Goal: Task Accomplishment & Management: Manage account settings

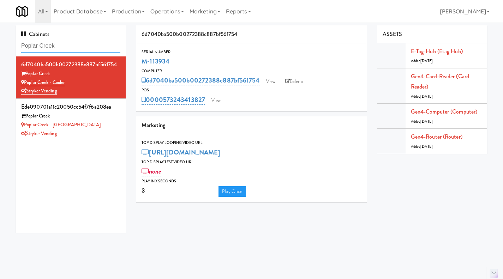
click at [76, 46] on input "Poplar Creek" at bounding box center [70, 46] width 99 height 13
click at [77, 46] on input "Poplar Creek" at bounding box center [70, 46] width 99 height 13
click at [79, 48] on input "Poplar Creek" at bounding box center [70, 46] width 99 height 13
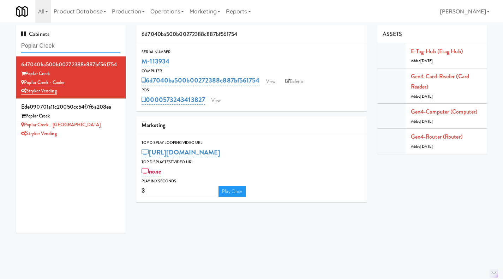
click at [79, 48] on input "Poplar Creek" at bounding box center [70, 46] width 99 height 13
click at [67, 42] on input "Poplar Creek" at bounding box center [70, 46] width 99 height 13
paste input "1333 s Wabash"
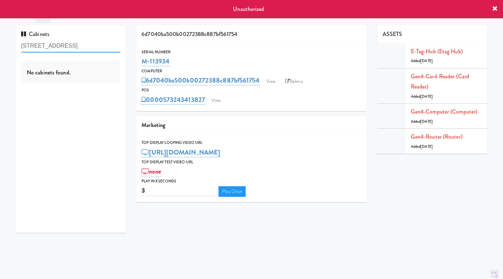
click at [37, 45] on input "1333 s Wabash" at bounding box center [70, 46] width 99 height 13
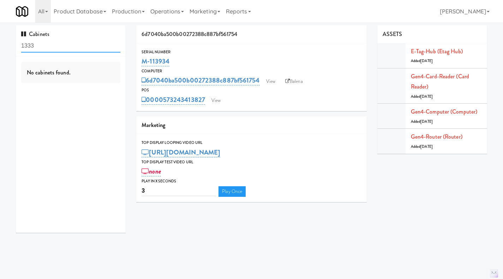
click at [55, 49] on input "1333" at bounding box center [70, 46] width 99 height 13
type input "w"
type input "Wabash"
click at [171, 9] on link "Operations" at bounding box center [167, 11] width 39 height 23
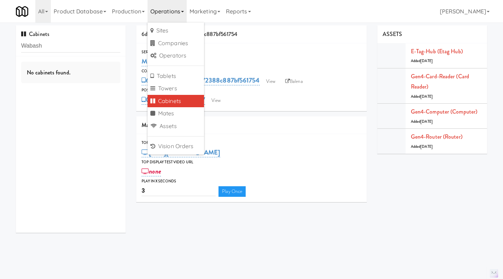
click at [181, 98] on link "Cabinets" at bounding box center [176, 101] width 56 height 13
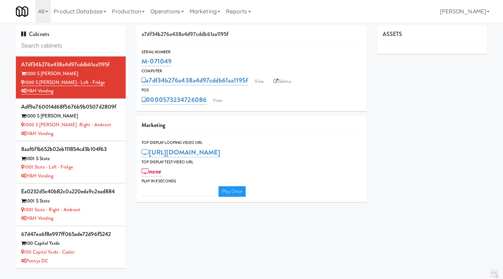
type input "3"
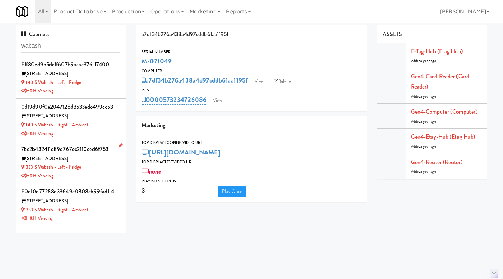
type input "wabash"
click at [104, 173] on div "H&H Vending" at bounding box center [70, 176] width 99 height 9
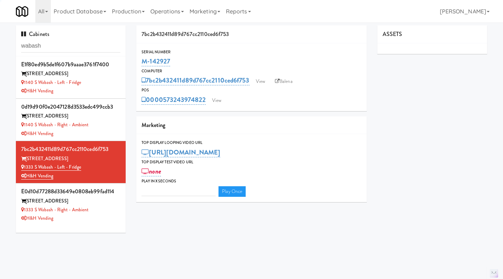
type input "3"
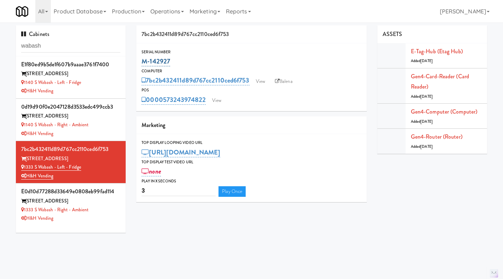
drag, startPoint x: 178, startPoint y: 64, endPoint x: 147, endPoint y: 62, distance: 31.1
click at [142, 64] on div "M-142927" at bounding box center [252, 61] width 220 height 12
copy link "M-142927"
click at [223, 100] on link "View" at bounding box center [217, 100] width 16 height 11
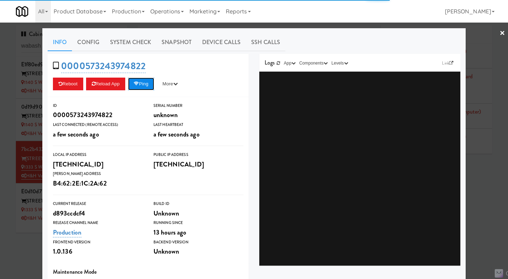
click at [141, 86] on button "Ping" at bounding box center [141, 84] width 26 height 13
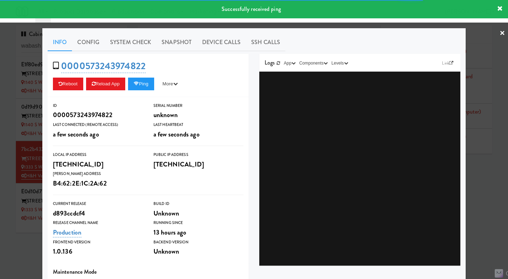
click at [291, 26] on div at bounding box center [254, 139] width 508 height 279
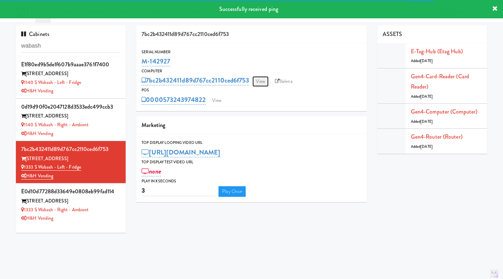
click at [263, 83] on link "View" at bounding box center [260, 81] width 16 height 11
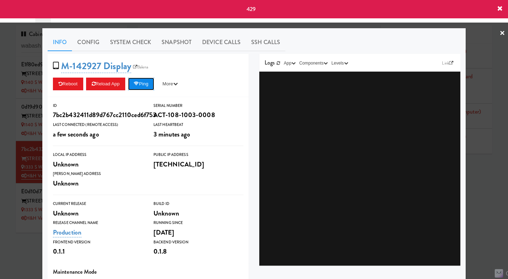
click at [142, 84] on button "Ping" at bounding box center [141, 84] width 26 height 13
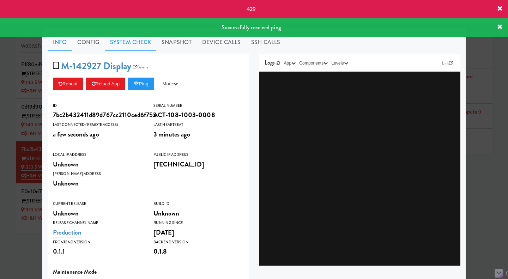
click at [124, 43] on link "System Check" at bounding box center [131, 43] width 52 height 18
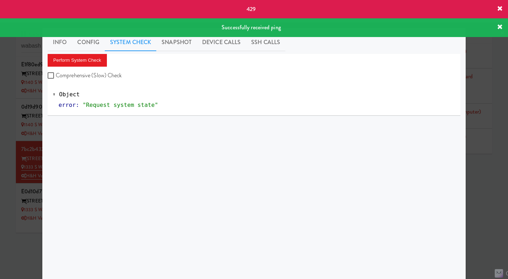
click at [92, 74] on label "Comprehensive (Slow) Check" at bounding box center [85, 75] width 74 height 11
click at [56, 74] on input "Comprehensive (Slow) Check" at bounding box center [52, 76] width 8 height 6
checkbox input "true"
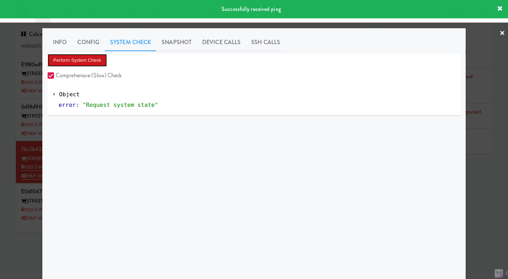
click at [92, 61] on button "Perform System Check" at bounding box center [77, 60] width 59 height 13
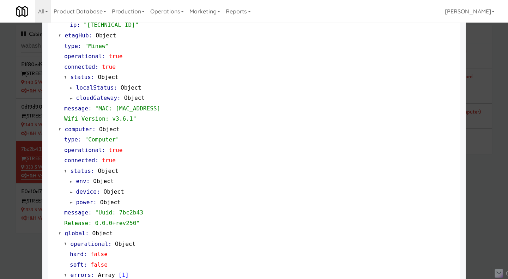
scroll to position [571, 0]
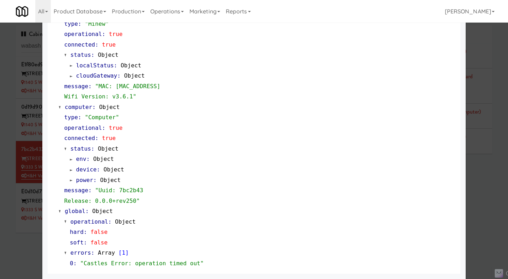
click at [18, 135] on div at bounding box center [254, 139] width 508 height 279
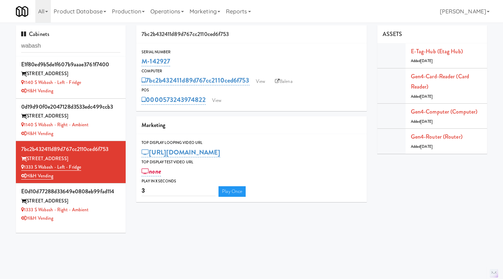
drag, startPoint x: 175, startPoint y: 61, endPoint x: 141, endPoint y: 61, distance: 33.9
click at [141, 61] on div "Serial Number M-142927" at bounding box center [251, 58] width 231 height 19
copy link "M-142927"
drag, startPoint x: 57, startPoint y: 158, endPoint x: 27, endPoint y: 158, distance: 30.4
click at [27, 158] on div "1333 S Wabash" at bounding box center [70, 159] width 99 height 9
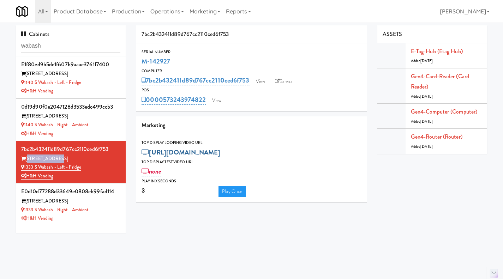
copy div "1333 S Wabash"
drag, startPoint x: 207, startPoint y: 105, endPoint x: 164, endPoint y: 105, distance: 42.7
click at [164, 105] on div "0000573243974822 View" at bounding box center [252, 100] width 220 height 12
copy link "573243974822"
click at [220, 99] on link "View" at bounding box center [217, 100] width 16 height 11
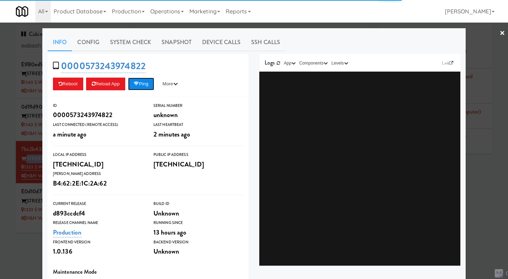
click at [143, 84] on button "Ping" at bounding box center [141, 84] width 26 height 13
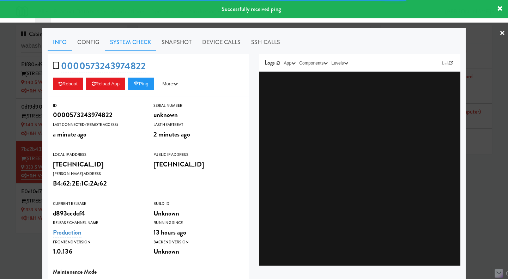
click at [127, 41] on link "System Check" at bounding box center [131, 43] width 52 height 18
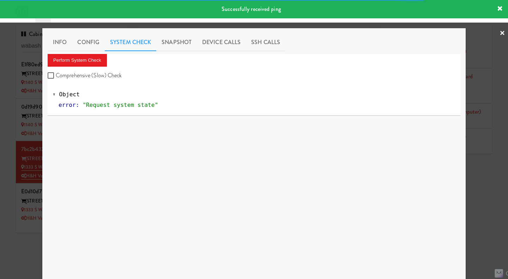
click at [72, 78] on label "Comprehensive (Slow) Check" at bounding box center [85, 75] width 74 height 11
click at [56, 78] on input "Comprehensive (Slow) Check" at bounding box center [52, 76] width 8 height 6
checkbox input "true"
click at [72, 57] on button "Perform System Check" at bounding box center [77, 60] width 59 height 13
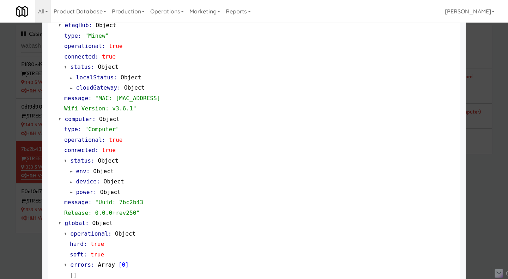
scroll to position [592, 0]
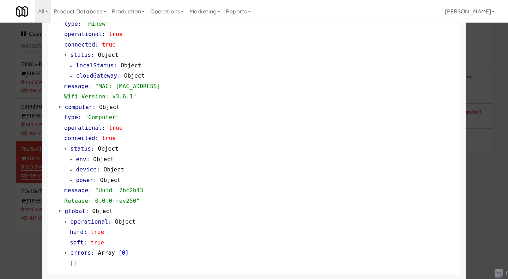
click at [488, 181] on div at bounding box center [254, 139] width 508 height 279
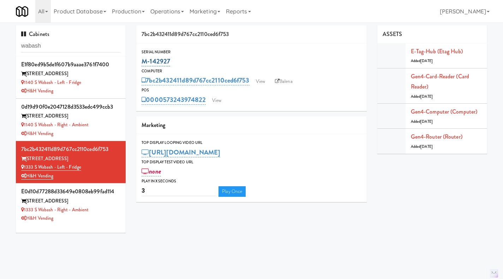
drag, startPoint x: 179, startPoint y: 64, endPoint x: 142, endPoint y: 62, distance: 37.4
click at [142, 62] on div "M-142927" at bounding box center [252, 61] width 220 height 12
copy link "M-142927"
drag, startPoint x: 108, startPoint y: 217, endPoint x: 117, endPoint y: 198, distance: 20.4
click at [108, 217] on div "H&H Vending" at bounding box center [70, 218] width 99 height 9
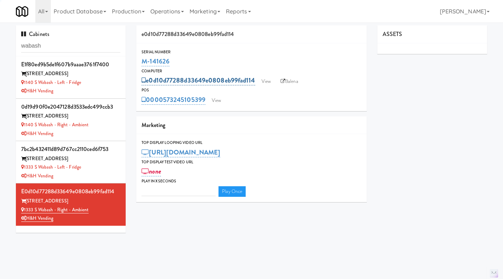
type input "3"
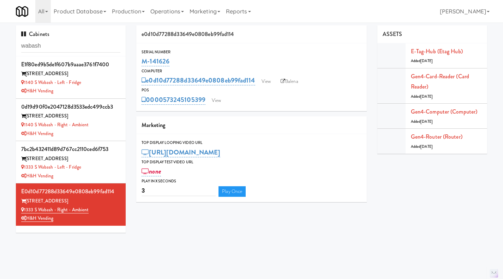
drag, startPoint x: 174, startPoint y: 61, endPoint x: 136, endPoint y: 64, distance: 38.9
click at [136, 64] on div "e0d10d77288d33649e0808eb99fad114 Serial Number M-141626 Computer e0d10d77288d33…" at bounding box center [251, 116] width 241 height 182
copy link "M-141626"
click at [220, 99] on link "View" at bounding box center [216, 100] width 16 height 11
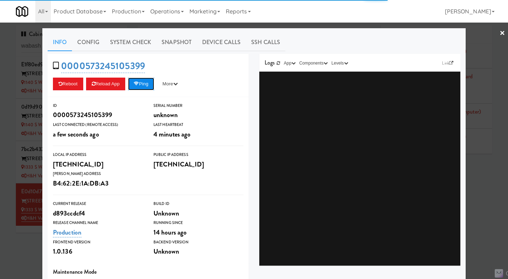
click at [150, 85] on button "Ping" at bounding box center [141, 84] width 26 height 13
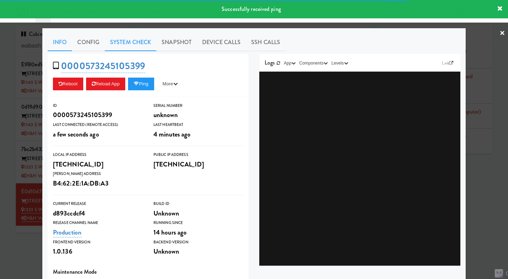
click at [135, 36] on link "System Check" at bounding box center [131, 43] width 52 height 18
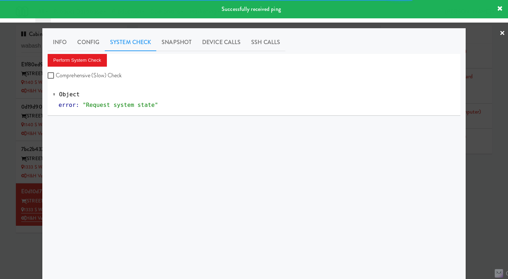
click at [101, 76] on label "Comprehensive (Slow) Check" at bounding box center [85, 75] width 74 height 11
click at [56, 76] on input "Comprehensive (Slow) Check" at bounding box center [52, 76] width 8 height 6
checkbox input "true"
drag, startPoint x: 95, startPoint y: 62, endPoint x: 104, endPoint y: 67, distance: 9.8
click at [95, 62] on button "Perform System Check" at bounding box center [77, 60] width 59 height 13
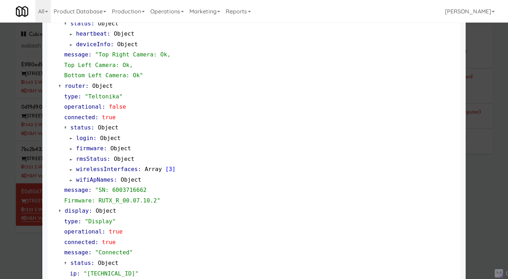
scroll to position [321, 0]
click at [121, 191] on span ""SN: 6003716662 Firmware: RUTX_R_00.07.10.2"" at bounding box center [112, 195] width 96 height 17
copy span "6003716662"
click at [496, 71] on div at bounding box center [254, 139] width 508 height 279
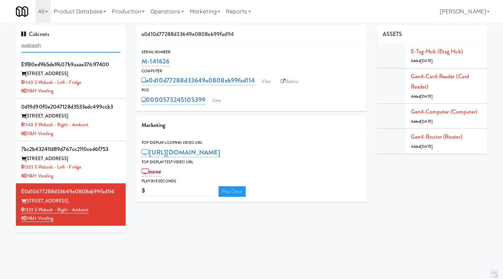
click at [49, 44] on input "wabash" at bounding box center [70, 46] width 99 height 13
click at [48, 44] on input "wabash" at bounding box center [70, 46] width 99 height 13
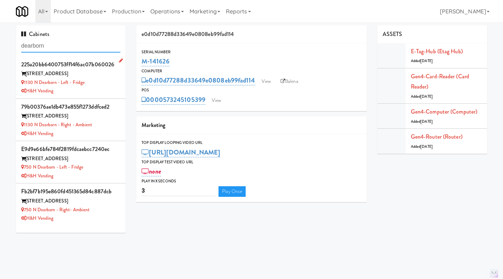
type input "dearborn"
click at [110, 85] on div "1130 N Dearborn - Left - Fridge" at bounding box center [70, 82] width 99 height 9
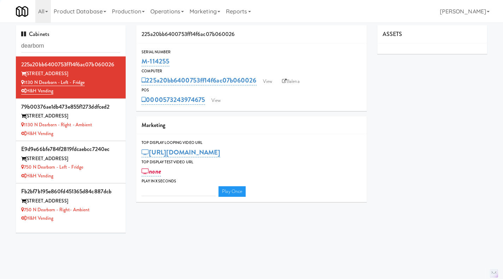
type input "3"
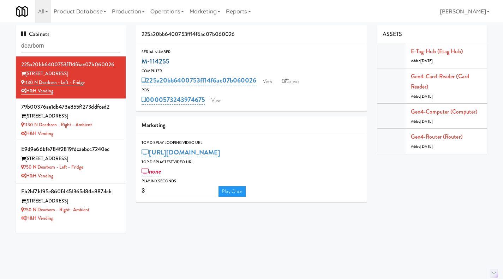
drag, startPoint x: 172, startPoint y: 62, endPoint x: 143, endPoint y: 60, distance: 29.4
click at [143, 60] on div "M-114255" at bounding box center [252, 61] width 220 height 12
copy link "M-114255"
drag, startPoint x: 71, startPoint y: 73, endPoint x: 27, endPoint y: 74, distance: 43.4
click at [27, 74] on div "1130 N Dearborn St" at bounding box center [70, 74] width 99 height 9
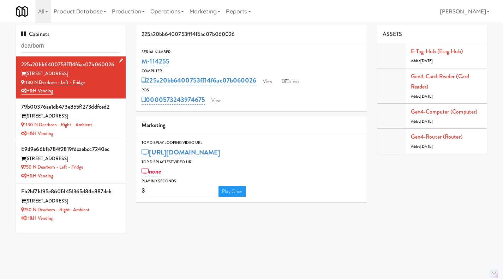
copy div "1130 N Dearborn St"
click at [208, 103] on div "0000573243974675 View" at bounding box center [252, 100] width 220 height 12
click at [216, 103] on link "View" at bounding box center [216, 100] width 16 height 11
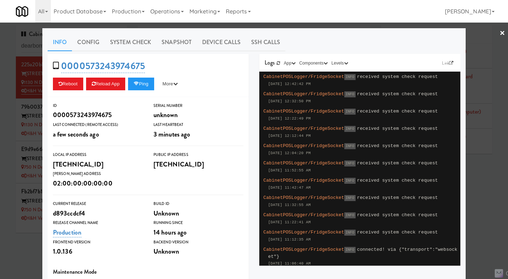
click at [316, 26] on div at bounding box center [254, 139] width 508 height 279
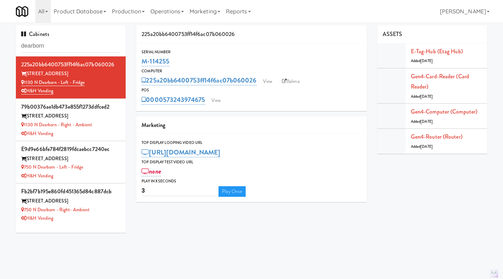
drag, startPoint x: 187, startPoint y: 62, endPoint x: 138, endPoint y: 61, distance: 48.7
click at [138, 61] on div "Serial Number M-114255" at bounding box center [251, 58] width 231 height 19
copy link "M-114255"
click at [224, 98] on link "View" at bounding box center [216, 100] width 16 height 11
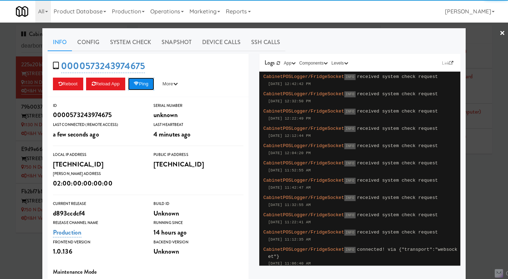
click at [141, 88] on button "Ping" at bounding box center [141, 84] width 26 height 13
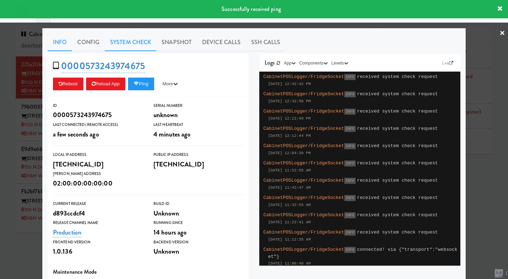
click at [120, 48] on link "System Check" at bounding box center [131, 43] width 52 height 18
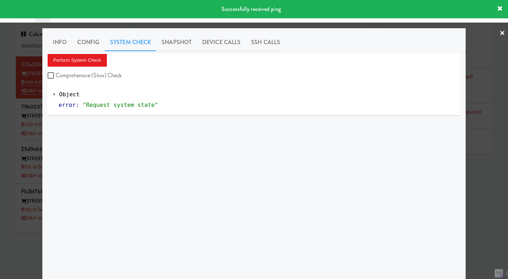
click at [95, 79] on label "Comprehensive (Slow) Check" at bounding box center [85, 75] width 74 height 11
click at [56, 79] on input "Comprehensive (Slow) Check" at bounding box center [52, 76] width 8 height 6
checkbox input "true"
click at [86, 59] on button "Perform System Check" at bounding box center [77, 60] width 59 height 13
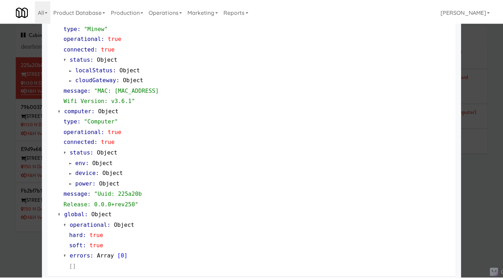
scroll to position [592, 0]
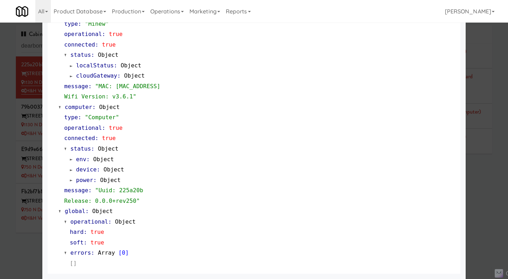
click at [484, 185] on div at bounding box center [254, 139] width 508 height 279
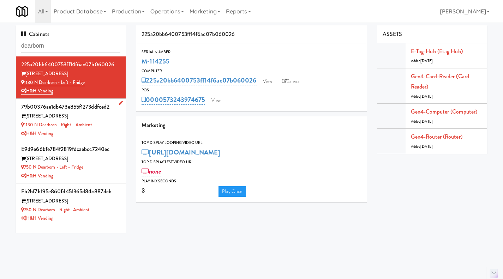
click at [111, 128] on div "1130 N Dearborn - Right - Ambient" at bounding box center [70, 125] width 99 height 9
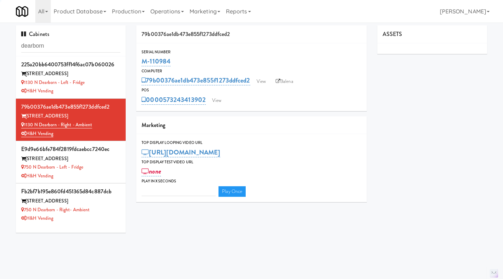
type input "3"
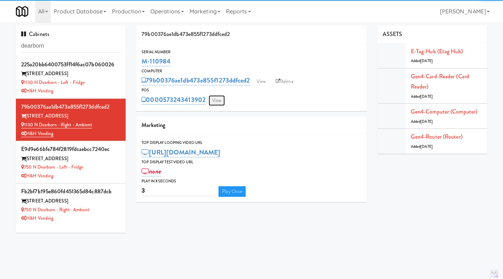
click at [217, 101] on link "View" at bounding box center [217, 100] width 16 height 11
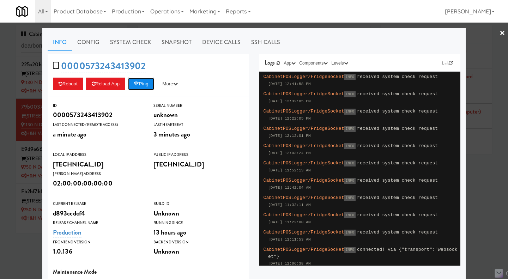
click at [140, 84] on button "Ping" at bounding box center [141, 84] width 26 height 13
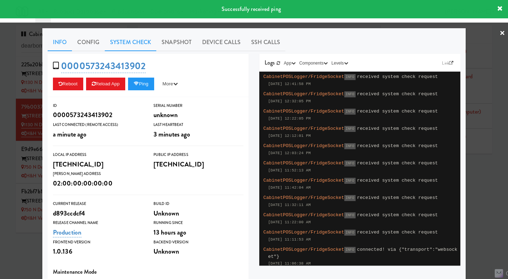
click at [136, 45] on link "System Check" at bounding box center [131, 43] width 52 height 18
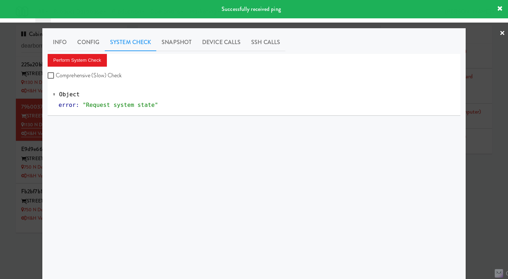
click at [108, 74] on label "Comprehensive (Slow) Check" at bounding box center [85, 75] width 74 height 11
click at [56, 74] on input "Comprehensive (Slow) Check" at bounding box center [52, 76] width 8 height 6
checkbox input "true"
click at [85, 56] on button "Perform System Check" at bounding box center [77, 60] width 59 height 13
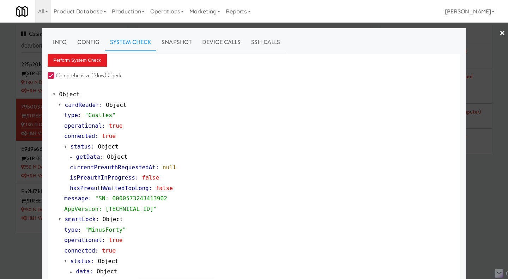
click at [481, 198] on div at bounding box center [254, 139] width 508 height 279
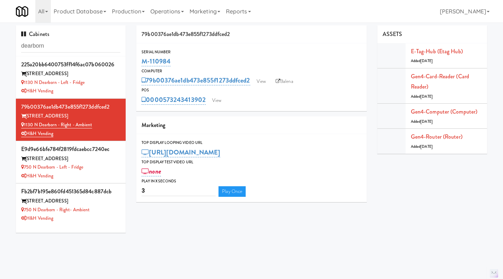
drag, startPoint x: 189, startPoint y: 64, endPoint x: 135, endPoint y: 66, distance: 53.7
click at [135, 66] on div "79b00376ae1db473e855f1273ddfced2 Serial Number M-110984 Computer 79b00376ae1db4…" at bounding box center [251, 116] width 241 height 182
click at [221, 105] on link "View" at bounding box center [217, 100] width 16 height 11
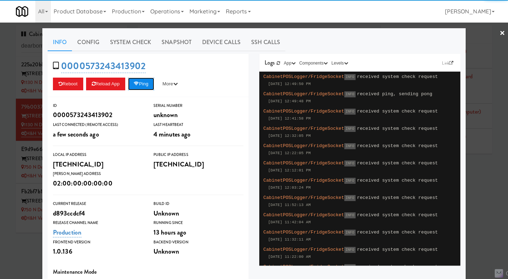
click at [138, 87] on button "Ping" at bounding box center [141, 84] width 26 height 13
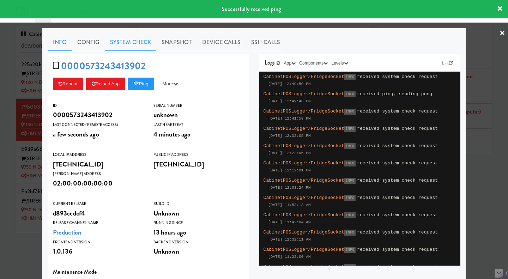
click at [128, 43] on link "System Check" at bounding box center [131, 43] width 52 height 18
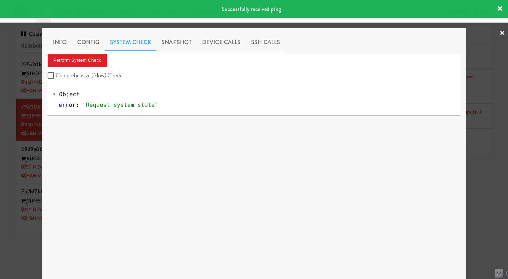
click at [105, 72] on label "Comprehensive (Slow) Check" at bounding box center [85, 75] width 74 height 11
click at [56, 73] on input "Comprehensive (Slow) Check" at bounding box center [52, 76] width 8 height 6
checkbox input "true"
click at [92, 59] on button "Perform System Check" at bounding box center [77, 60] width 59 height 13
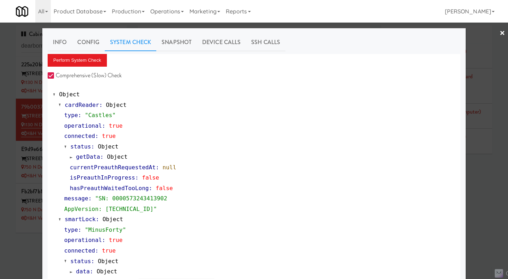
click at [12, 90] on div at bounding box center [254, 139] width 508 height 279
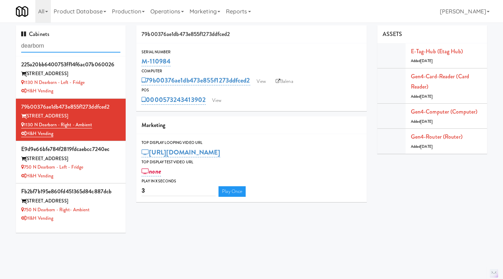
click at [64, 40] on input "dearborn" at bounding box center [70, 46] width 99 height 13
click at [65, 40] on input "dearborn" at bounding box center [70, 46] width 99 height 13
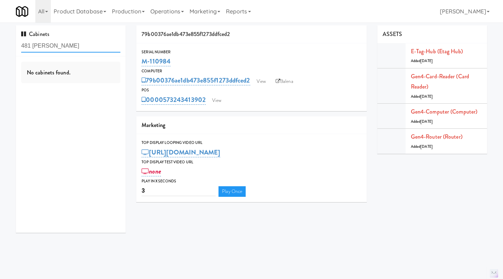
click at [32, 46] on input "481 mathilda" at bounding box center [70, 46] width 99 height 13
click at [50, 47] on input "481 mathilda" at bounding box center [70, 46] width 99 height 13
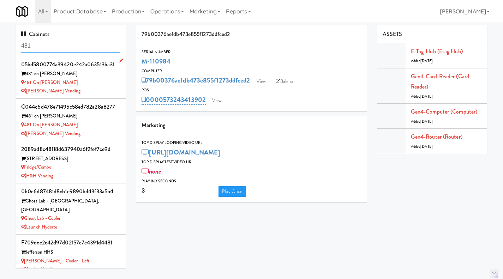
type input "481"
click at [107, 88] on div "[PERSON_NAME] Vending" at bounding box center [70, 91] width 99 height 9
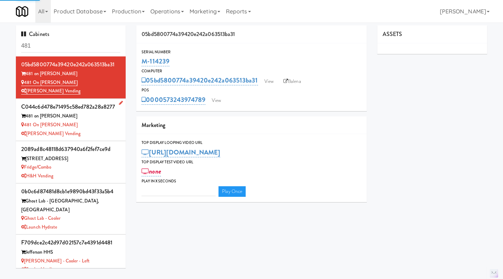
type input "3"
click at [92, 129] on div "481 on Mathilda - Pantry" at bounding box center [70, 125] width 99 height 9
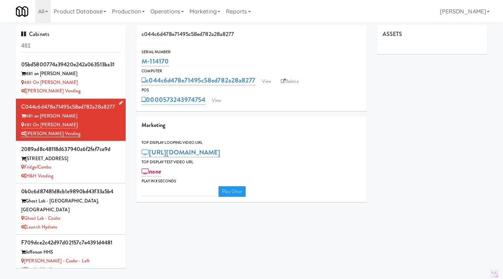
type input "3"
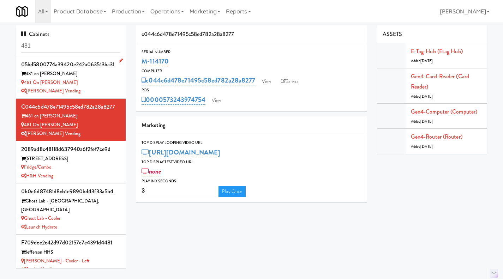
click at [98, 79] on div "481 on Mathilda - Cooler" at bounding box center [70, 82] width 99 height 9
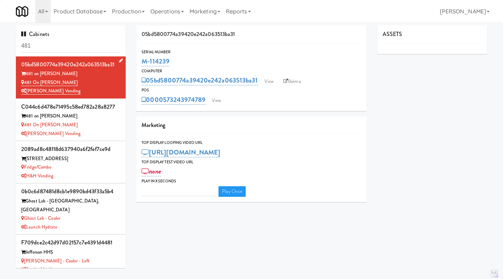
type input "3"
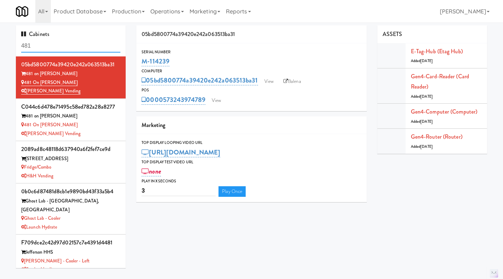
click at [76, 46] on input "481" at bounding box center [70, 46] width 99 height 13
click at [61, 47] on input "481" at bounding box center [70, 46] width 99 height 13
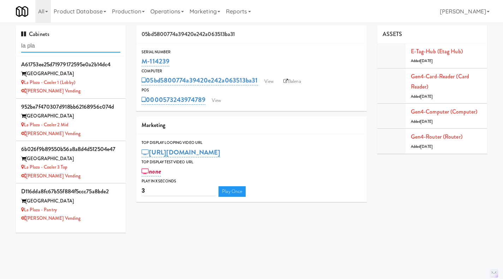
click at [66, 44] on input "la pla" at bounding box center [70, 46] width 99 height 13
click at [65, 44] on input "la pla" at bounding box center [70, 46] width 99 height 13
type input "la pla"
drag, startPoint x: 94, startPoint y: 88, endPoint x: 101, endPoint y: 90, distance: 7.0
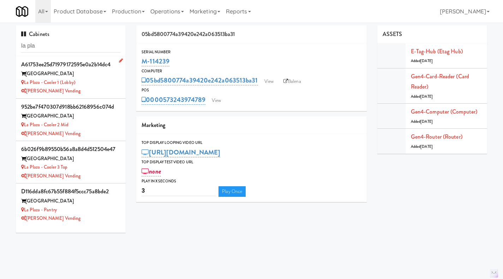
click at [94, 88] on div "[PERSON_NAME] Vending" at bounding box center [70, 91] width 99 height 9
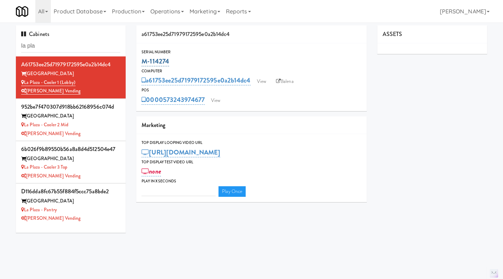
type input "3"
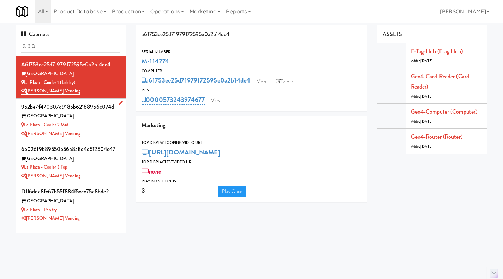
click at [101, 135] on div "[PERSON_NAME] Vending" at bounding box center [70, 134] width 99 height 9
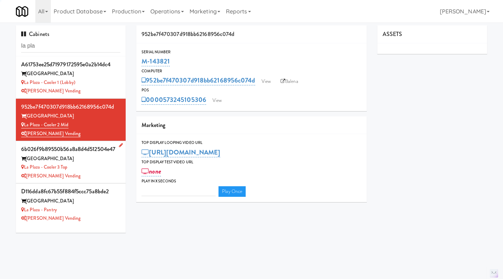
type input "3"
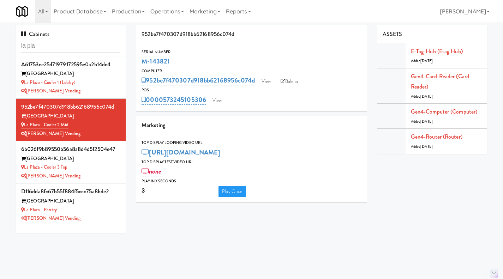
drag, startPoint x: 176, startPoint y: 63, endPoint x: 138, endPoint y: 65, distance: 37.8
click at [138, 65] on div "Serial Number M-143821" at bounding box center [251, 58] width 231 height 19
drag, startPoint x: 95, startPoint y: 82, endPoint x: 119, endPoint y: 78, distance: 24.3
click at [95, 82] on div "La Plaza - Cooler 1 (Lobby)" at bounding box center [70, 82] width 99 height 9
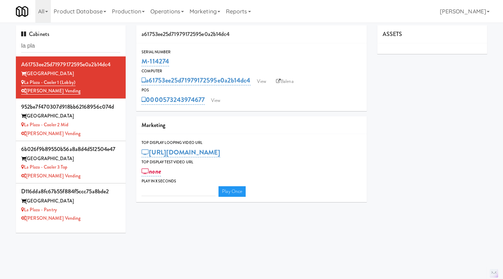
type input "3"
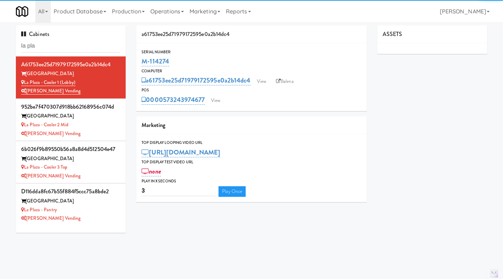
drag, startPoint x: 179, startPoint y: 64, endPoint x: 139, endPoint y: 64, distance: 39.5
click at [139, 64] on div "Serial Number M-114274" at bounding box center [251, 58] width 231 height 19
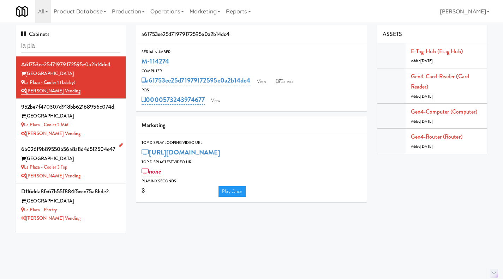
drag, startPoint x: 89, startPoint y: 169, endPoint x: 93, endPoint y: 162, distance: 7.8
click at [89, 169] on div "La Plaza - Cooler 3 Top" at bounding box center [70, 167] width 99 height 9
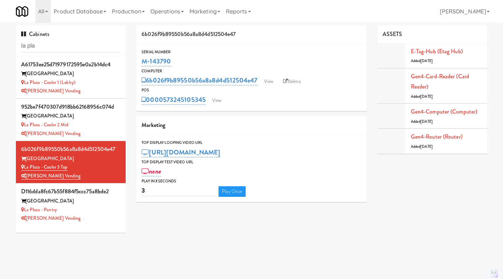
drag, startPoint x: 178, startPoint y: 59, endPoint x: 139, endPoint y: 63, distance: 39.1
click at [139, 63] on div "Serial Number M-143790" at bounding box center [251, 58] width 231 height 19
click at [94, 216] on div "[PERSON_NAME] Vending" at bounding box center [70, 218] width 99 height 9
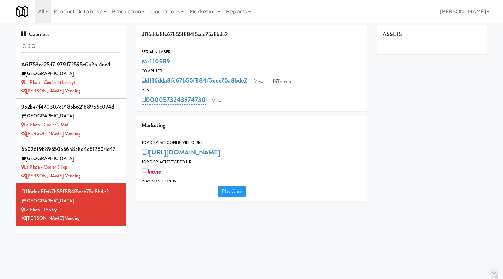
type input "3"
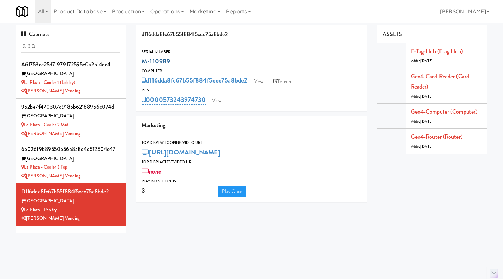
drag, startPoint x: 185, startPoint y: 54, endPoint x: 144, endPoint y: 65, distance: 43.0
click at [144, 65] on div "Serial Number M-110989" at bounding box center [251, 58] width 231 height 19
drag, startPoint x: 186, startPoint y: 64, endPoint x: 136, endPoint y: 64, distance: 50.8
click at [136, 64] on div "d116dda8fc67b55f884f5ccc75a8bde2 Serial Number M-110989 Computer d116dda8fc67b5…" at bounding box center [251, 116] width 241 height 182
click at [68, 47] on input "la pla" at bounding box center [70, 46] width 99 height 13
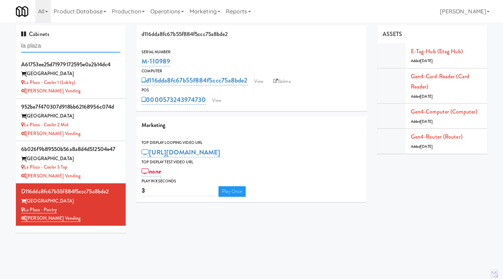
click at [41, 47] on input "la plaza" at bounding box center [70, 46] width 99 height 13
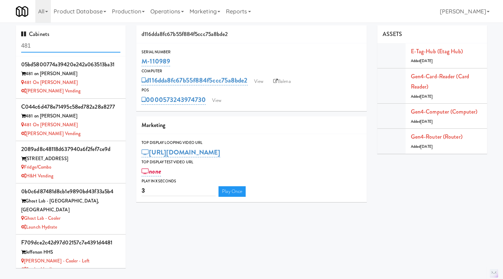
click at [74, 43] on input "481" at bounding box center [70, 46] width 99 height 13
click at [82, 43] on input "481" at bounding box center [70, 46] width 99 height 13
drag, startPoint x: 33, startPoint y: 46, endPoint x: 22, endPoint y: 47, distance: 11.4
click at [22, 47] on input "481" at bounding box center [70, 46] width 99 height 13
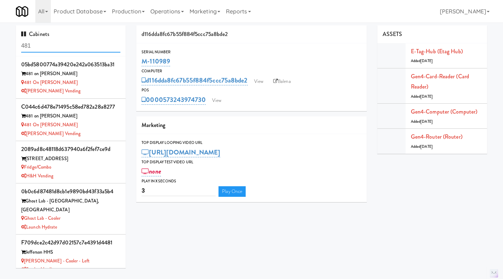
paste input "M-14167"
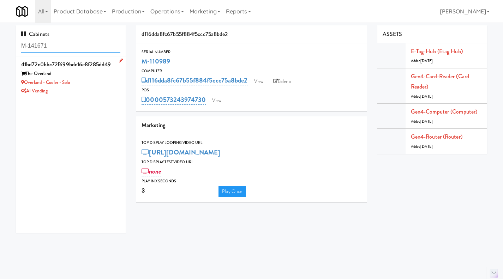
type input "M-141671"
click at [105, 89] on div "AI Vending" at bounding box center [70, 91] width 99 height 9
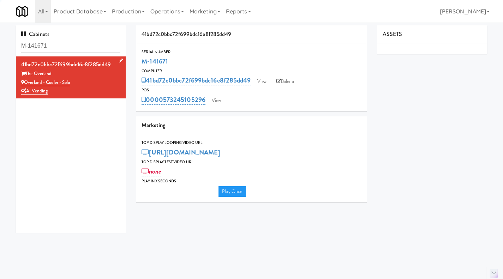
type input "3"
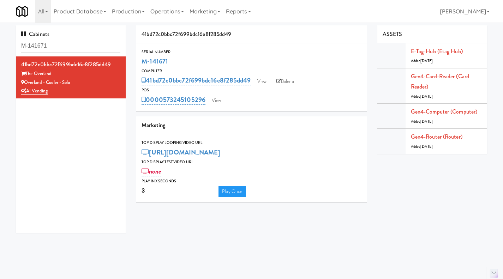
drag, startPoint x: 177, startPoint y: 60, endPoint x: 140, endPoint y: 62, distance: 37.4
click at [139, 62] on div "Serial Number M-141671" at bounding box center [251, 58] width 231 height 19
drag, startPoint x: 57, startPoint y: 72, endPoint x: 28, endPoint y: 74, distance: 29.7
click at [28, 74] on div "The Overland" at bounding box center [70, 74] width 99 height 9
click at [86, 42] on input "M-141671" at bounding box center [70, 46] width 99 height 13
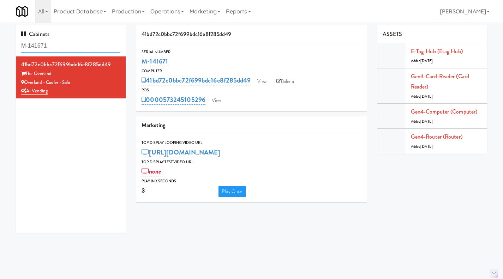
click at [86, 42] on input "M-141671" at bounding box center [70, 46] width 99 height 13
click at [72, 45] on input "M-141671" at bounding box center [70, 46] width 99 height 13
click at [57, 40] on input "M-141671" at bounding box center [70, 46] width 99 height 13
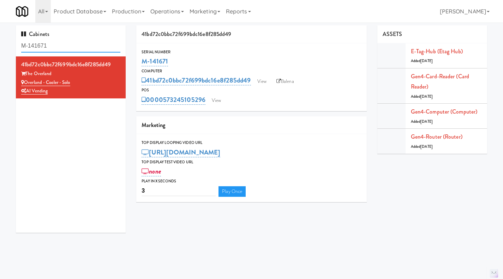
click at [57, 40] on input "M-141671" at bounding box center [70, 46] width 99 height 13
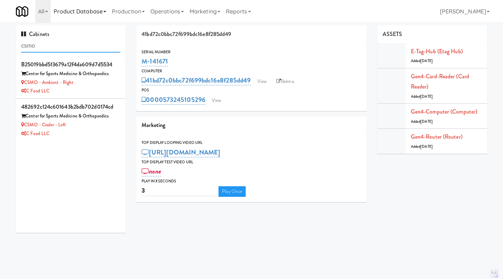
type input "csmo"
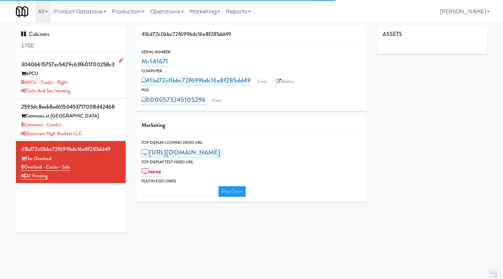
type input "3"
click at [61, 48] on input "1700" at bounding box center [70, 46] width 99 height 13
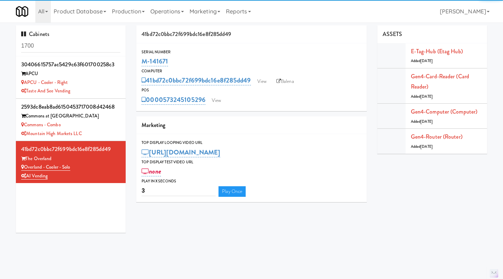
click at [61, 48] on input "1700" at bounding box center [70, 46] width 99 height 13
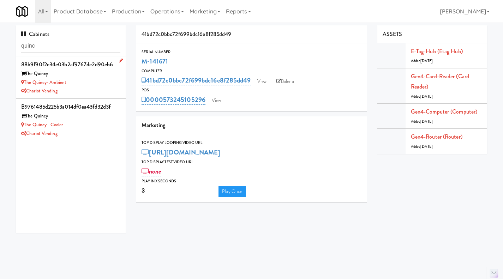
type input "quinc"
click at [107, 81] on div "The Quincy- Ambient" at bounding box center [70, 82] width 99 height 9
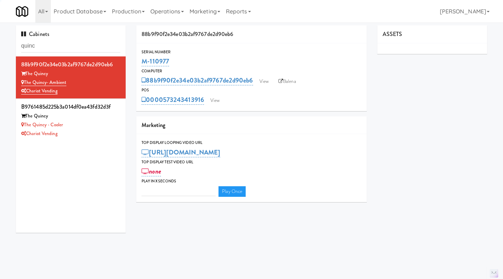
type input "3"
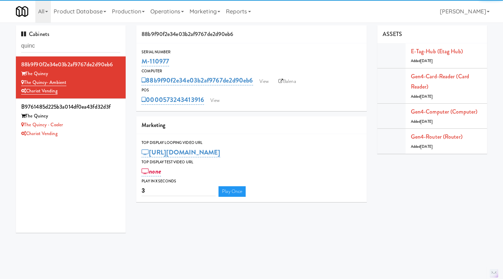
drag, startPoint x: 178, startPoint y: 64, endPoint x: 138, endPoint y: 64, distance: 39.9
click at [138, 64] on div "Serial Number M-110977" at bounding box center [251, 58] width 231 height 19
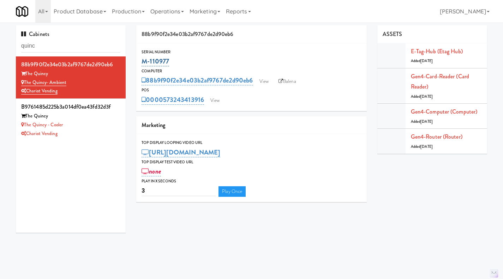
copy link "M-110977"
click at [263, 84] on link "View" at bounding box center [264, 81] width 16 height 11
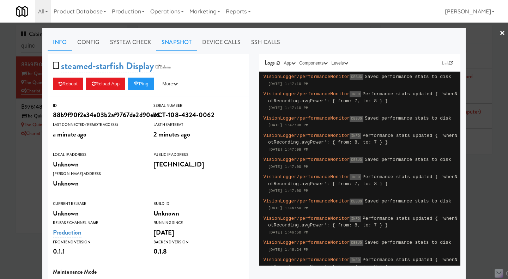
click at [189, 41] on link "Snapshot" at bounding box center [176, 43] width 41 height 18
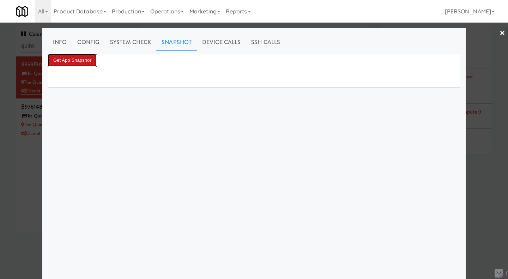
click at [73, 61] on button "Get App Snapshot" at bounding box center [72, 60] width 49 height 13
click at [500, 32] on link "×" at bounding box center [503, 34] width 6 height 22
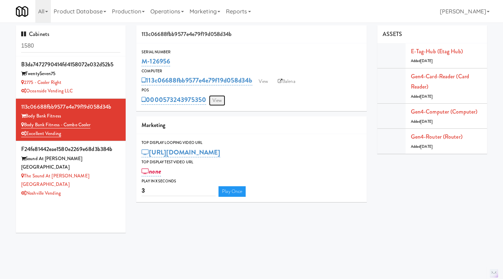
click at [217, 98] on link "View" at bounding box center [217, 100] width 16 height 11
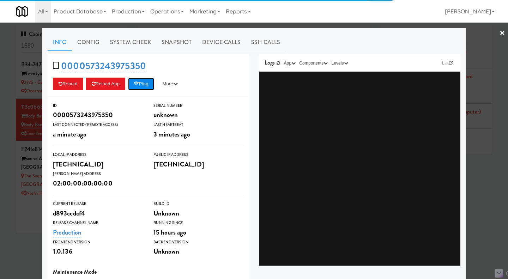
click at [147, 86] on button "Ping" at bounding box center [141, 84] width 26 height 13
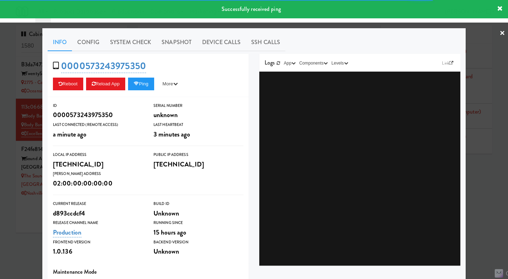
click at [281, 26] on div at bounding box center [254, 139] width 508 height 279
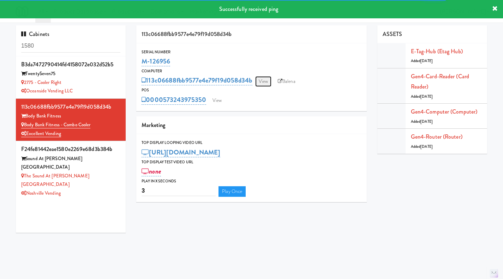
click at [270, 83] on link "View" at bounding box center [263, 81] width 16 height 11
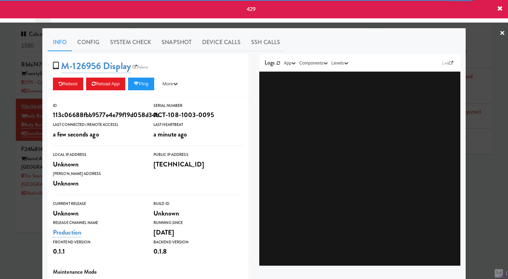
click at [501, 32] on div at bounding box center [254, 139] width 508 height 279
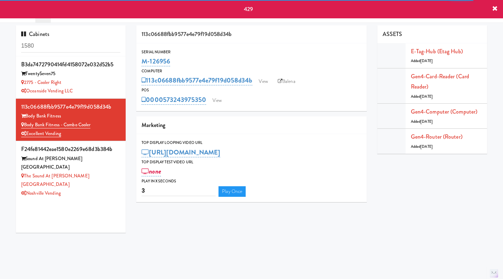
click at [497, 10] on icon at bounding box center [495, 9] width 6 height 6
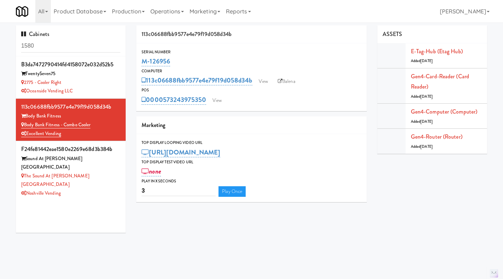
drag, startPoint x: 189, startPoint y: 59, endPoint x: 138, endPoint y: 61, distance: 51.2
click at [138, 61] on div "Serial Number M-126956" at bounding box center [251, 58] width 231 height 19
copy link "M-126956"
click at [61, 49] on input "1580" at bounding box center [70, 46] width 99 height 13
click at [60, 49] on input "1580" at bounding box center [70, 46] width 99 height 13
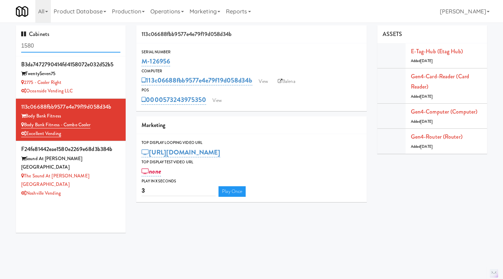
click at [64, 44] on input "1580" at bounding box center [70, 46] width 99 height 13
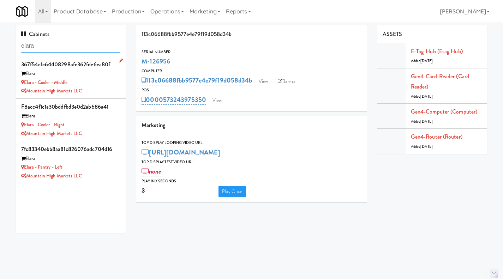
type input "elara"
click at [102, 80] on div "Elara - Cooler - Middle" at bounding box center [70, 82] width 99 height 9
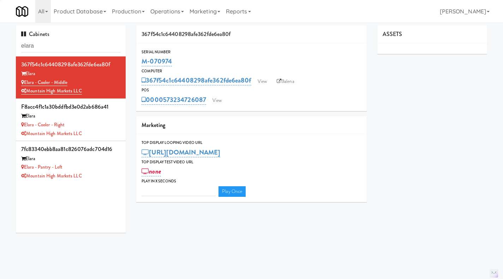
type input "3"
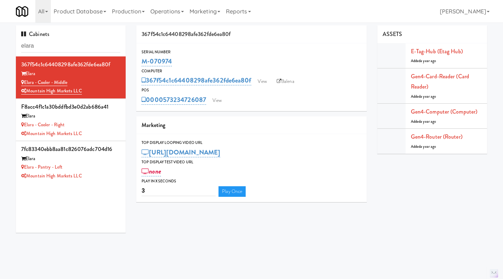
drag, startPoint x: 186, startPoint y: 58, endPoint x: 138, endPoint y: 62, distance: 47.8
click at [138, 62] on div "Serial Number M-070974" at bounding box center [251, 58] width 231 height 19
copy link "M-070974"
click at [192, 52] on div "Serial Number" at bounding box center [252, 52] width 220 height 7
click at [106, 166] on div "Elara - Pantry - Left" at bounding box center [70, 167] width 99 height 9
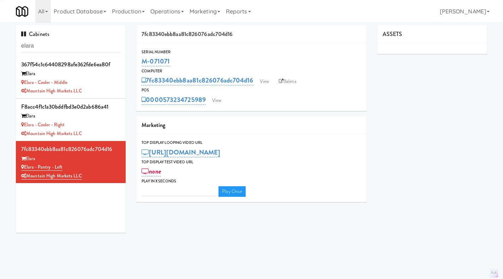
type input "3"
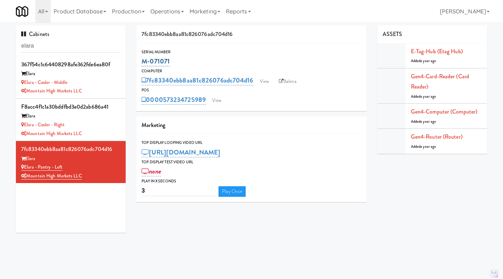
drag, startPoint x: 175, startPoint y: 62, endPoint x: 142, endPoint y: 62, distance: 32.8
click at [142, 63] on div "M-071071" at bounding box center [252, 61] width 220 height 12
copy link "M-071071"
drag, startPoint x: 105, startPoint y: 86, endPoint x: 119, endPoint y: 83, distance: 14.6
click at [105, 86] on div "Elara - Cooler - Middle" at bounding box center [70, 82] width 99 height 9
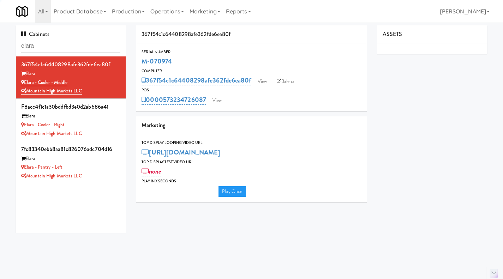
type input "3"
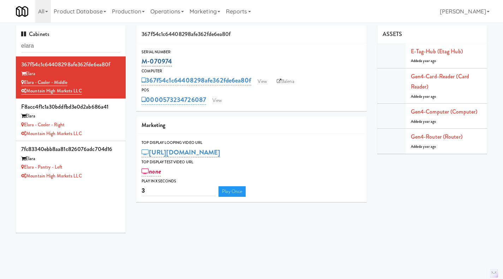
drag, startPoint x: 193, startPoint y: 58, endPoint x: 143, endPoint y: 62, distance: 50.3
click at [143, 62] on div "M-070974" at bounding box center [252, 61] width 220 height 12
copy link "M-070974"
click at [106, 125] on div "Elara - Cooler - Right" at bounding box center [70, 125] width 99 height 9
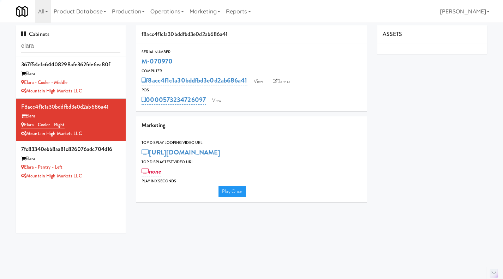
type input "3"
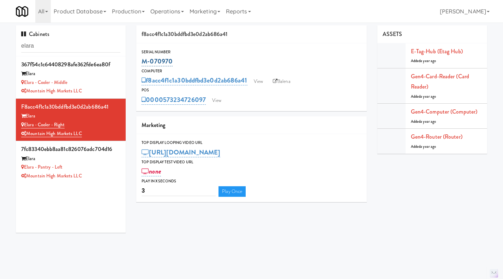
drag, startPoint x: 187, startPoint y: 62, endPoint x: 142, endPoint y: 62, distance: 45.2
click at [142, 65] on div "M-070970" at bounding box center [252, 61] width 220 height 12
copy link "M-070970"
click at [177, 12] on link "Operations" at bounding box center [167, 11] width 39 height 23
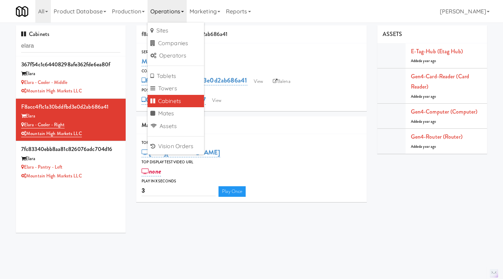
click at [283, 48] on div "Serial Number M-070970 Computer f8acc4f1c1a30bddfbd3e0d2ab686a41 View Balena PO…" at bounding box center [251, 77] width 231 height 68
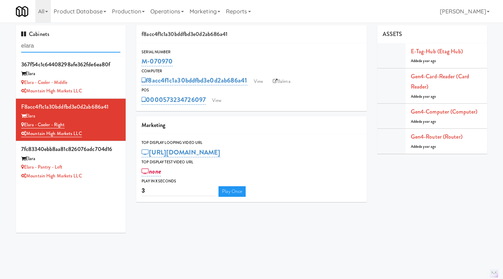
click at [72, 49] on input "elara" at bounding box center [70, 46] width 99 height 13
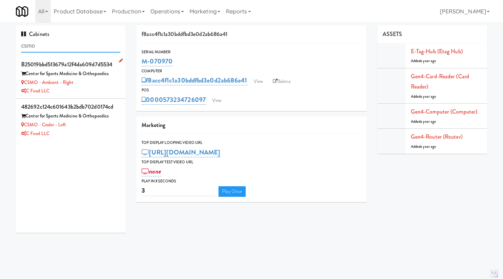
type input "csmo"
click at [109, 82] on div "CSMO - Ambient - Right" at bounding box center [70, 82] width 99 height 9
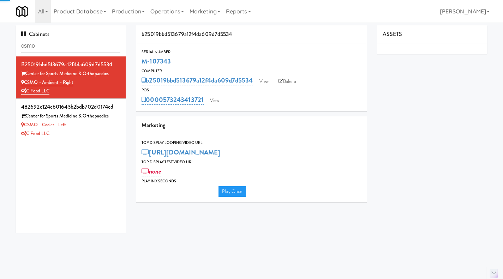
type input "3"
click at [285, 82] on link "Balena" at bounding box center [287, 81] width 25 height 11
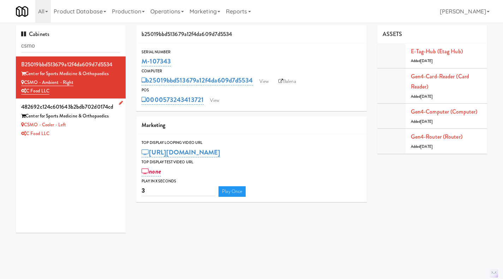
click at [106, 132] on div "C Food LLC" at bounding box center [70, 134] width 99 height 9
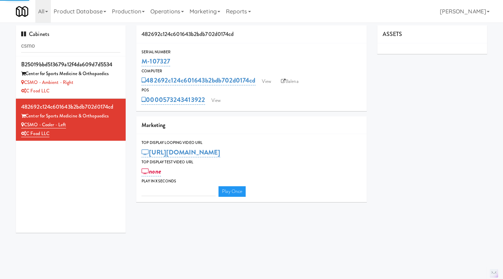
type input "3"
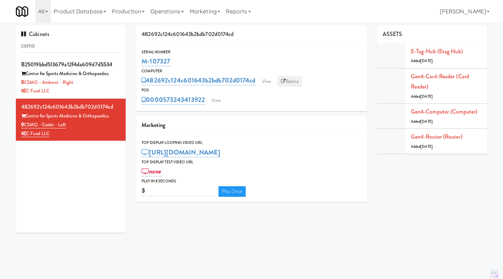
click at [289, 82] on link "Balena" at bounding box center [289, 81] width 25 height 11
click at [103, 92] on div "C Food LLC" at bounding box center [70, 91] width 99 height 9
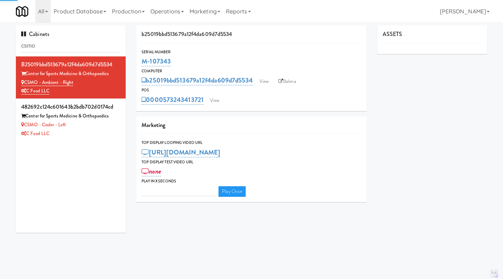
type input "3"
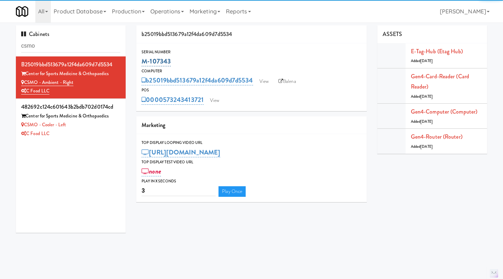
drag, startPoint x: 187, startPoint y: 59, endPoint x: 144, endPoint y: 61, distance: 43.8
click at [144, 61] on div "M-107343" at bounding box center [252, 61] width 220 height 12
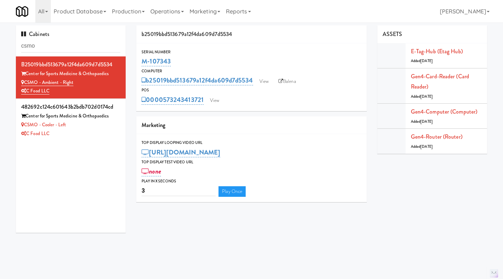
copy link "M-107343"
click at [85, 123] on div "CSMO - Cooler - Left" at bounding box center [70, 125] width 99 height 9
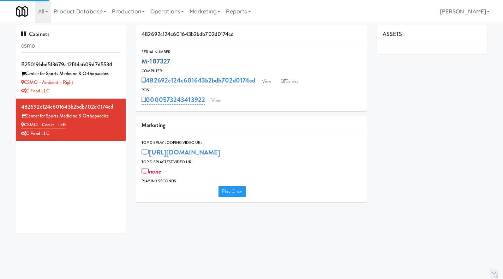
type input "3"
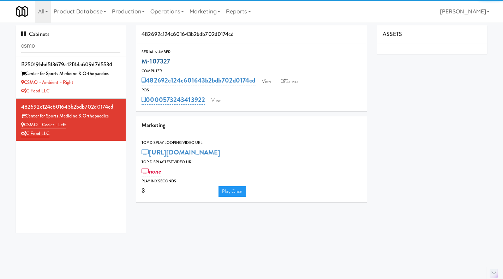
drag, startPoint x: 193, startPoint y: 64, endPoint x: 143, endPoint y: 63, distance: 49.8
click at [143, 63] on div "M-107327" at bounding box center [252, 61] width 220 height 12
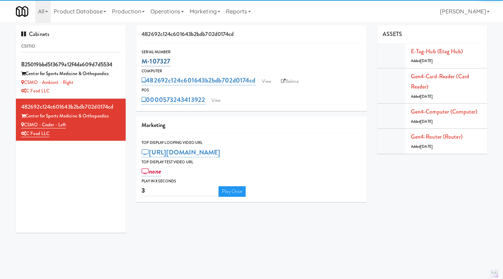
copy link "M-107327"
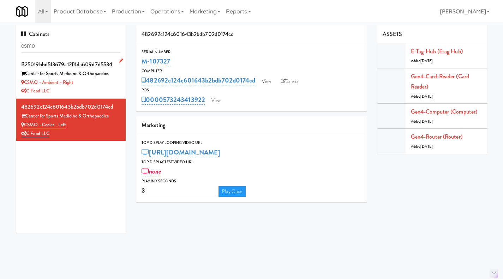
click at [112, 87] on div "C Food LLC" at bounding box center [70, 91] width 99 height 9
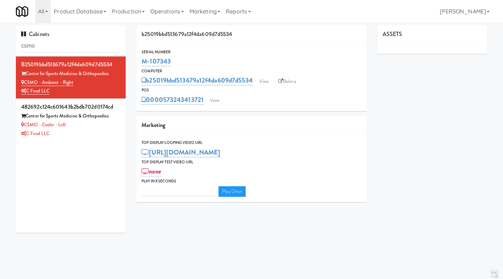
type input "3"
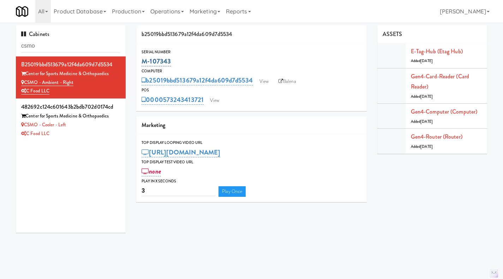
drag, startPoint x: 176, startPoint y: 62, endPoint x: 143, endPoint y: 61, distance: 32.8
click at [143, 61] on div "M-107343" at bounding box center [252, 61] width 220 height 12
copy link "M-107343"
click at [165, 12] on link "Operations" at bounding box center [167, 11] width 39 height 23
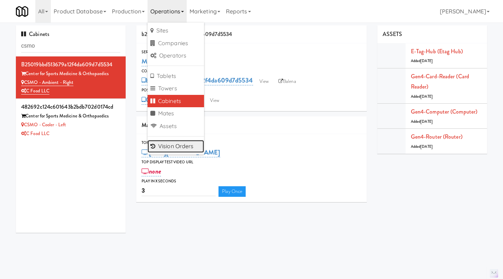
click at [180, 148] on link "Vision Orders" at bounding box center [176, 146] width 56 height 13
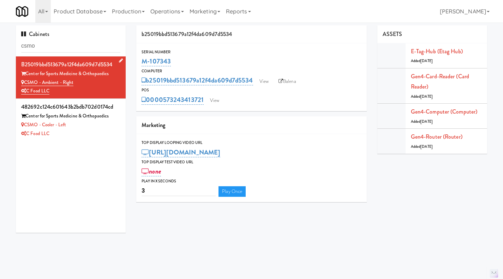
drag, startPoint x: 80, startPoint y: 83, endPoint x: 26, endPoint y: 83, distance: 54.0
click at [26, 83] on div "CSMO - Ambient - Right" at bounding box center [70, 82] width 99 height 9
copy link "CSMO - Ambient - Right"
click at [98, 135] on div "C Food LLC" at bounding box center [70, 134] width 99 height 9
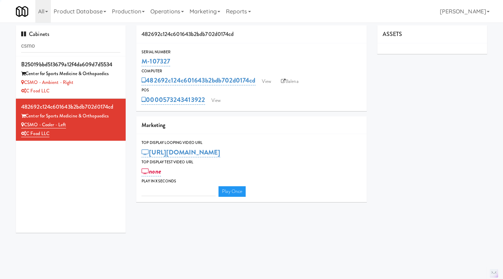
type input "3"
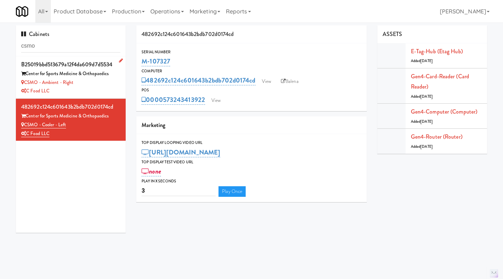
click at [100, 90] on div "C Food LLC" at bounding box center [70, 91] width 99 height 9
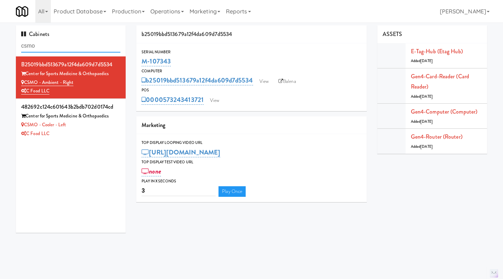
click at [52, 46] on input "csmo" at bounding box center [70, 46] width 99 height 13
type input "4"
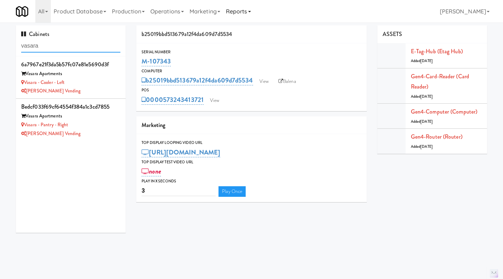
type input "vasara"
click at [105, 84] on div "Vasara - Cooler - Left" at bounding box center [70, 82] width 99 height 9
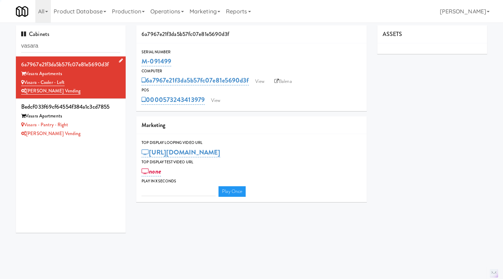
type input "3"
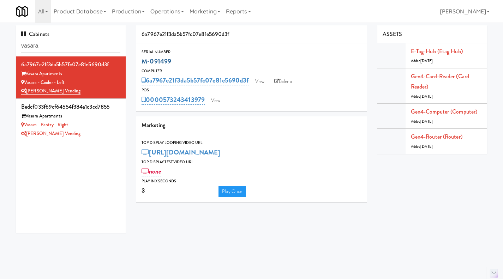
drag, startPoint x: 169, startPoint y: 62, endPoint x: 143, endPoint y: 61, distance: 26.2
click at [143, 61] on div "M-091499" at bounding box center [252, 61] width 220 height 12
copy link "M-091499"
click at [91, 132] on div "[PERSON_NAME] Vending" at bounding box center [70, 134] width 99 height 9
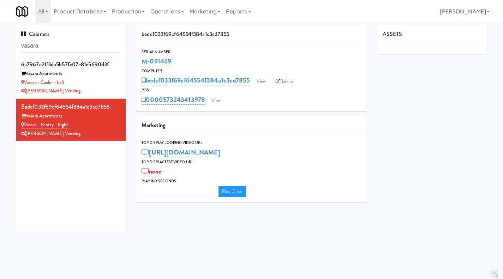
type input "3"
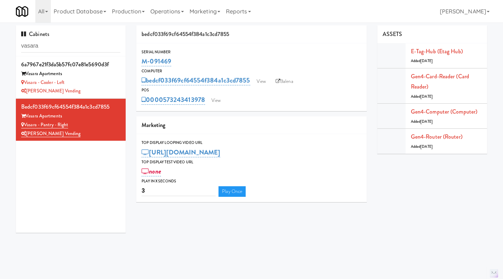
drag, startPoint x: 190, startPoint y: 60, endPoint x: 139, endPoint y: 59, distance: 50.5
click at [139, 59] on div "Serial Number M-091469" at bounding box center [251, 58] width 231 height 19
click at [65, 47] on input "vasara" at bounding box center [70, 46] width 99 height 13
click at [64, 47] on input "vasara" at bounding box center [70, 46] width 99 height 13
click at [64, 46] on input "vasara" at bounding box center [70, 46] width 99 height 13
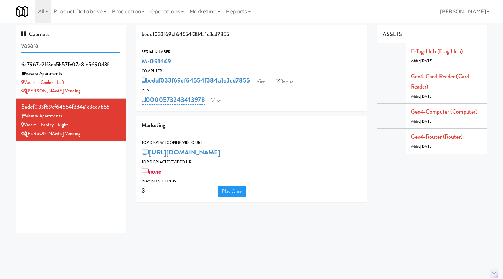
click at [64, 46] on input "vasara" at bounding box center [70, 46] width 99 height 13
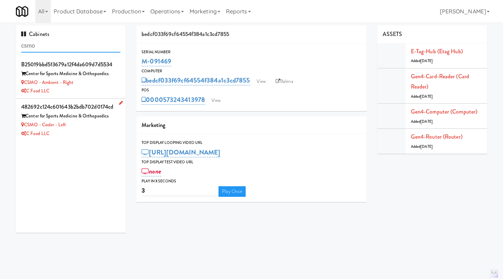
type input "csmo"
click at [102, 136] on div "C Food LLC" at bounding box center [70, 134] width 99 height 9
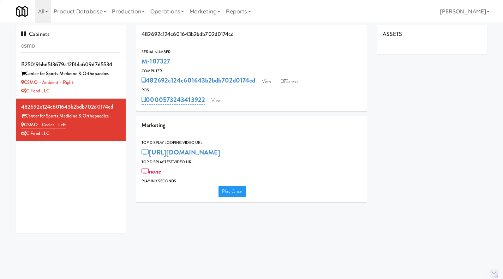
type input "3"
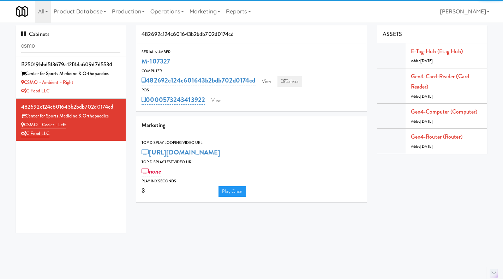
click at [290, 81] on link "Balena" at bounding box center [289, 81] width 25 height 11
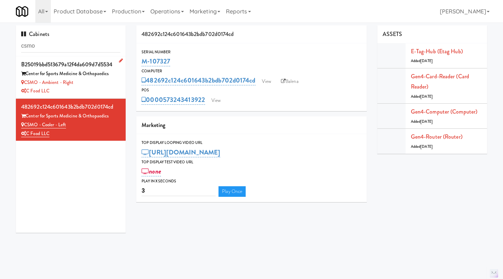
click at [91, 82] on div "CSMO - Ambient - Right" at bounding box center [70, 82] width 99 height 9
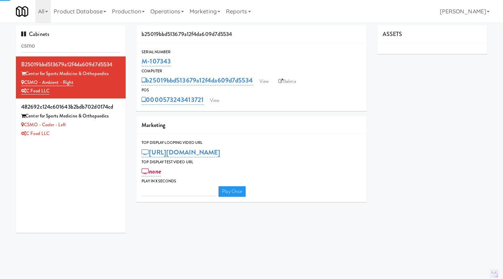
type input "3"
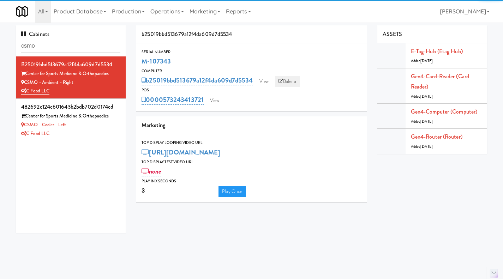
click at [289, 84] on link "Balena" at bounding box center [287, 81] width 25 height 11
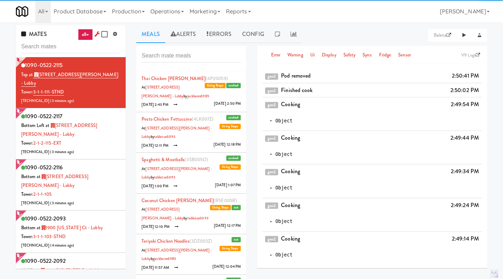
scroll to position [31, 0]
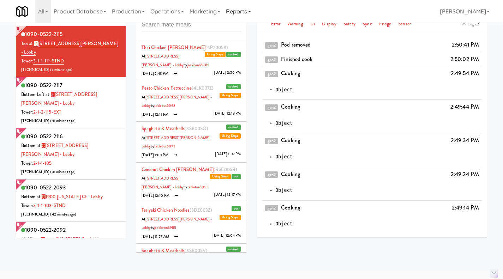
scroll to position [31, 0]
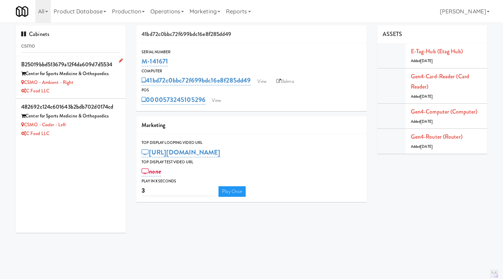
click at [108, 92] on div "C Food LLC" at bounding box center [70, 91] width 99 height 9
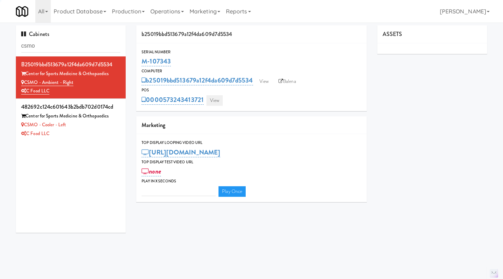
type input "3"
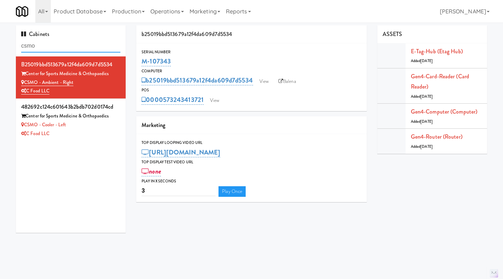
click at [60, 47] on input "csmo" at bounding box center [70, 46] width 99 height 13
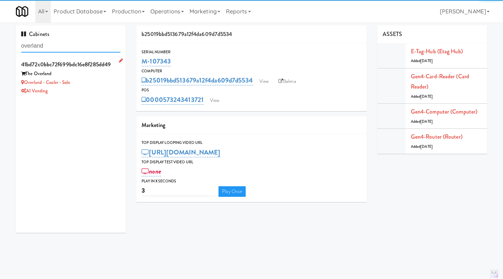
type input "overland"
click at [107, 88] on div "AI Vending" at bounding box center [70, 91] width 99 height 9
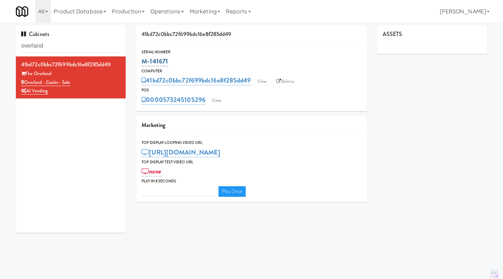
type input "3"
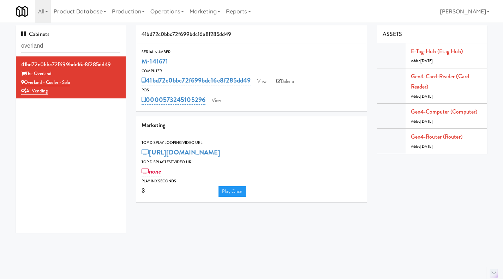
drag, startPoint x: 175, startPoint y: 59, endPoint x: 140, endPoint y: 63, distance: 35.5
click at [140, 63] on div "Serial Number M-141671" at bounding box center [251, 58] width 231 height 19
copy link "M-141671"
drag, startPoint x: 162, startPoint y: 14, endPoint x: 164, endPoint y: 17, distance: 3.9
click at [162, 13] on link "Operations" at bounding box center [167, 11] width 39 height 23
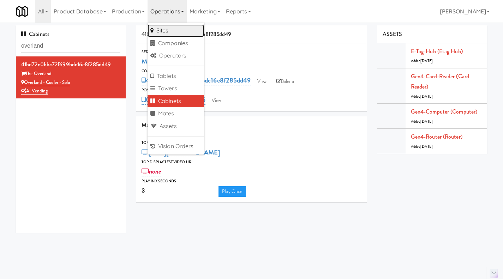
click at [180, 31] on link "Sites" at bounding box center [176, 30] width 56 height 13
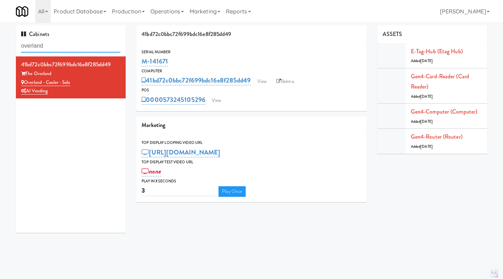
click at [67, 46] on input "overland" at bounding box center [70, 46] width 99 height 13
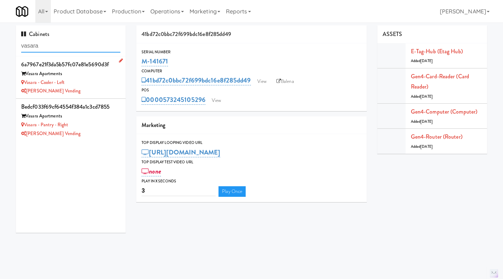
type input "vasara"
click at [99, 85] on div "Vasara - Cooler - Left" at bounding box center [70, 82] width 99 height 9
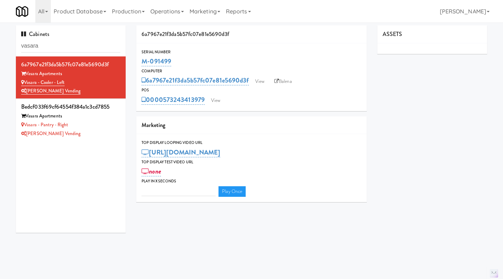
type input "3"
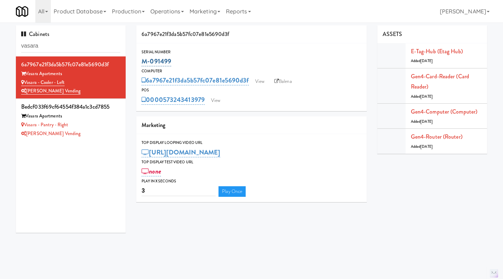
drag, startPoint x: 186, startPoint y: 59, endPoint x: 144, endPoint y: 61, distance: 42.4
click at [144, 61] on div "M-091499" at bounding box center [252, 61] width 220 height 12
copy link "M-091499"
click at [101, 126] on div "Vasara - Pantry - Right" at bounding box center [70, 125] width 99 height 9
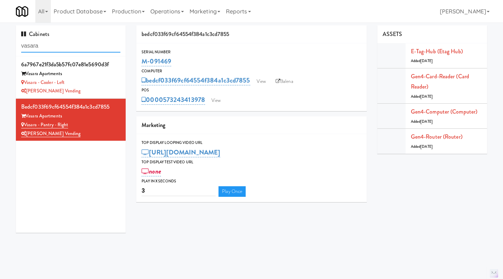
click at [66, 50] on input "vasara" at bounding box center [70, 46] width 99 height 13
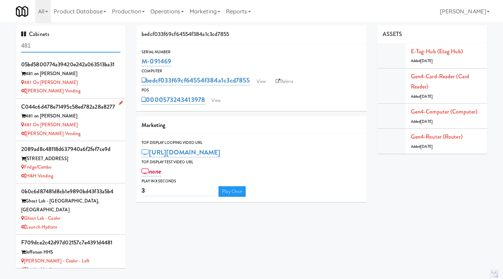
type input "481"
click at [94, 129] on div "481 on Mathilda - Pantry" at bounding box center [70, 125] width 99 height 9
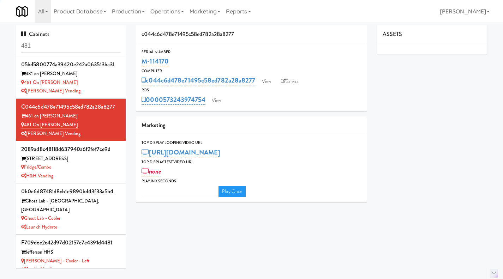
type input "3"
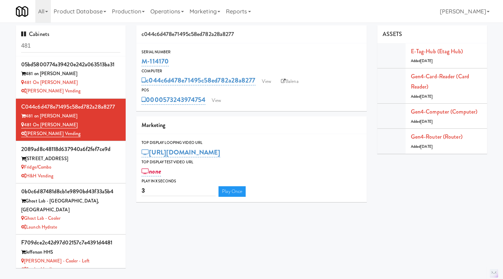
drag, startPoint x: 189, startPoint y: 57, endPoint x: 142, endPoint y: 61, distance: 47.8
click at [142, 61] on div "M-114170" at bounding box center [252, 61] width 220 height 12
copy link "M-114170"
click at [105, 80] on div "481 on Mathilda - Cooler" at bounding box center [70, 82] width 99 height 9
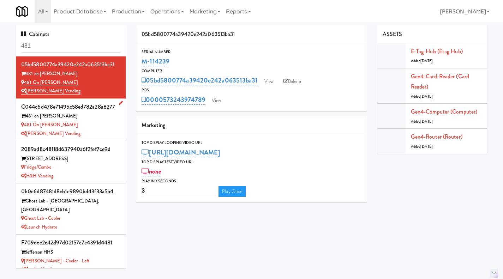
click at [98, 124] on div "481 on Mathilda - Pantry" at bounding box center [70, 125] width 99 height 9
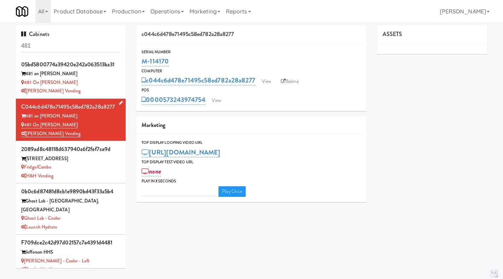
type input "3"
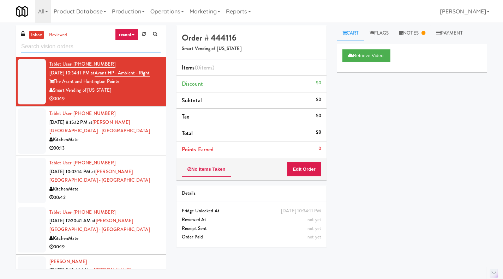
click at [97, 47] on input "text" at bounding box center [90, 46] width 139 height 13
paste input "CSMO - Ambient - Right"
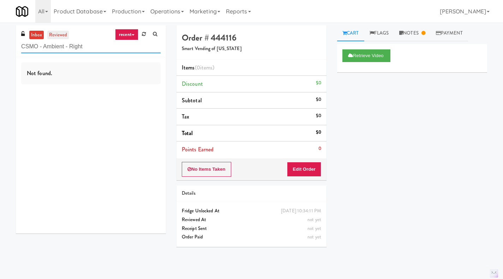
type input "CSMO - Ambient - Right"
click at [63, 35] on link "reviewed" at bounding box center [58, 35] width 22 height 9
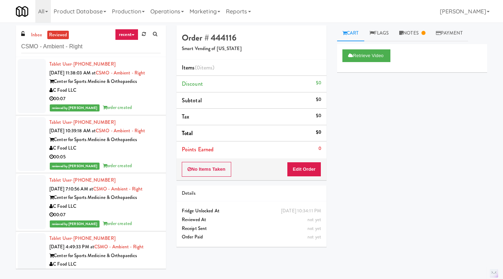
click at [141, 103] on div "00:07" at bounding box center [104, 99] width 111 height 9
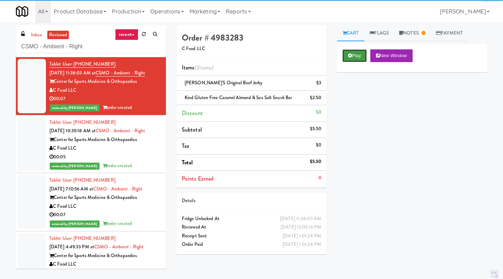
click at [344, 56] on button "Play" at bounding box center [354, 55] width 24 height 13
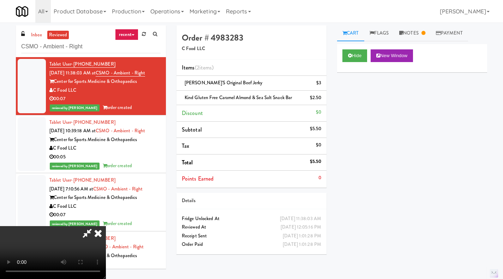
click at [100, 236] on icon at bounding box center [98, 233] width 16 height 14
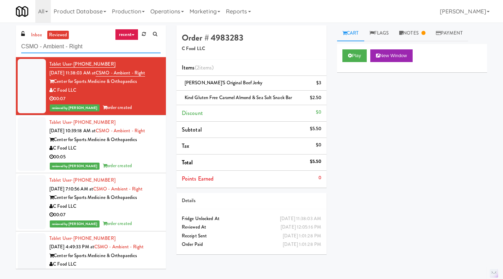
drag, startPoint x: 103, startPoint y: 49, endPoint x: 19, endPoint y: 47, distance: 84.0
click at [19, 47] on div "inbox reviewed recent all unclear take inventory issue suspicious failed recent…" at bounding box center [91, 41] width 150 height 32
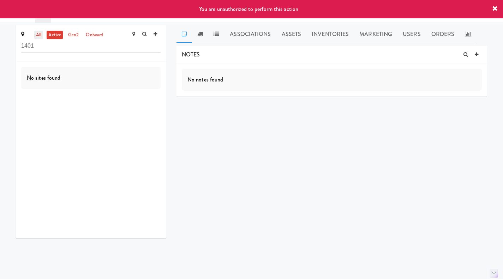
type input "1401"
click at [40, 33] on link "all" at bounding box center [38, 35] width 9 height 9
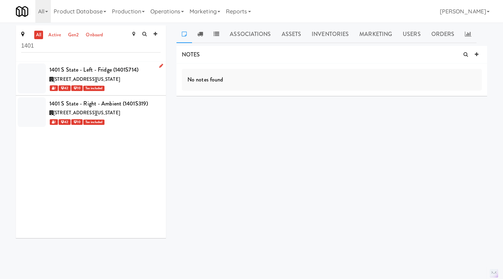
click at [159, 67] on icon at bounding box center [161, 66] width 4 height 5
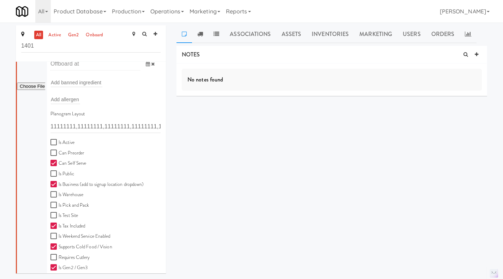
scroll to position [142, 0]
click at [65, 144] on label "Is Active" at bounding box center [62, 142] width 24 height 9
click at [59, 144] on input "Is Active" at bounding box center [54, 143] width 8 height 6
checkbox input "true"
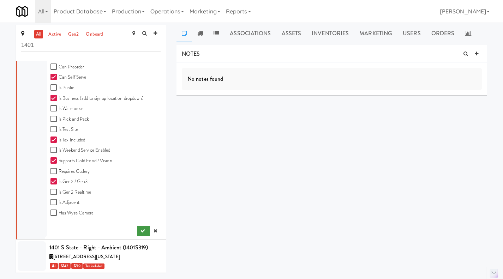
scroll to position [2, 0]
click at [141, 228] on icon "submit" at bounding box center [143, 230] width 5 height 5
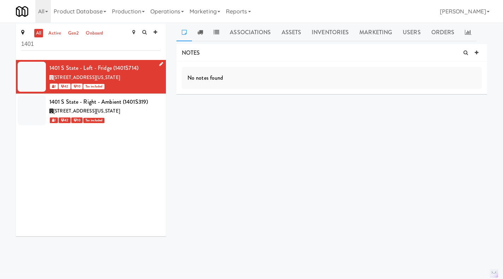
click at [159, 64] on icon at bounding box center [161, 64] width 4 height 5
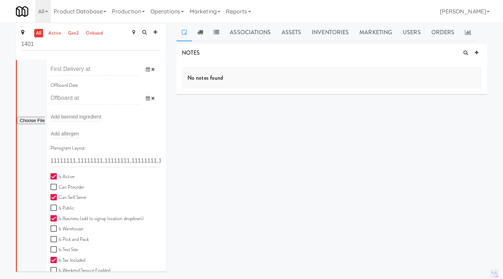
click at [62, 178] on label "Is Active" at bounding box center [62, 177] width 24 height 9
click at [59, 178] on input "Is Active" at bounding box center [54, 177] width 8 height 6
checkbox input "false"
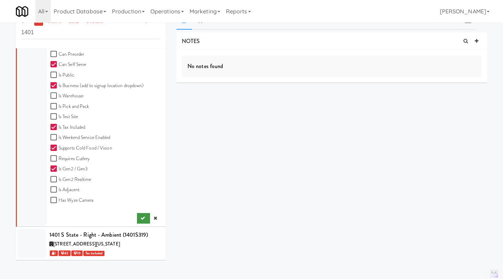
scroll to position [13, 0]
click at [141, 218] on icon "submit" at bounding box center [143, 218] width 5 height 5
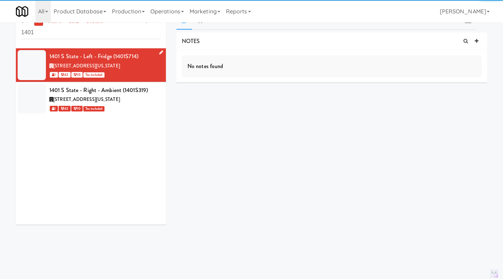
scroll to position [0, 0]
